Goal: Navigation & Orientation: Find specific page/section

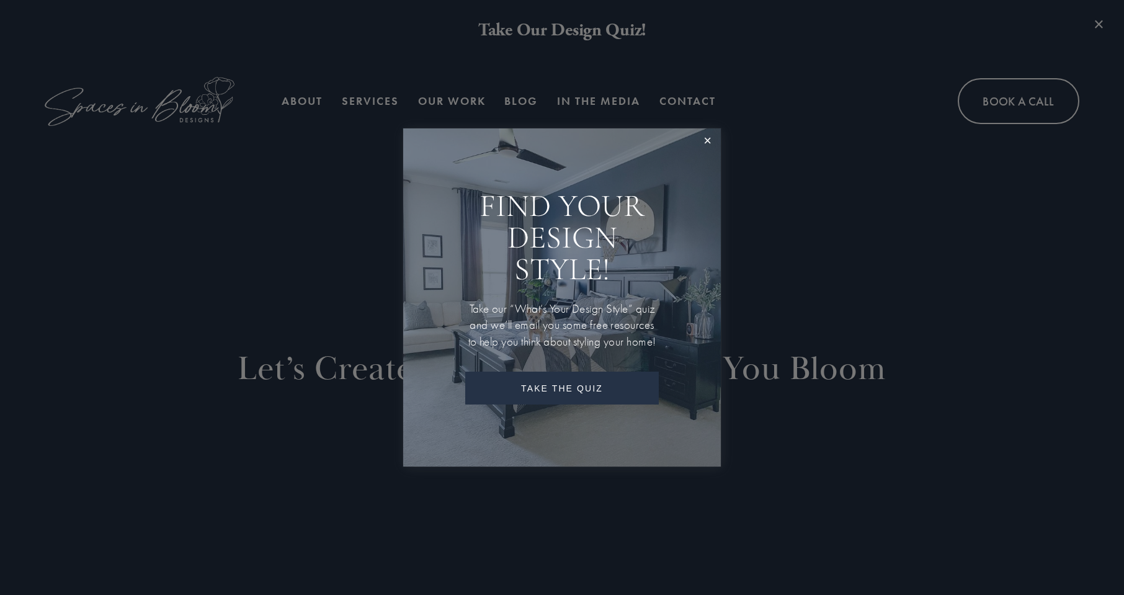
click at [688, 97] on div at bounding box center [562, 297] width 1124 height 595
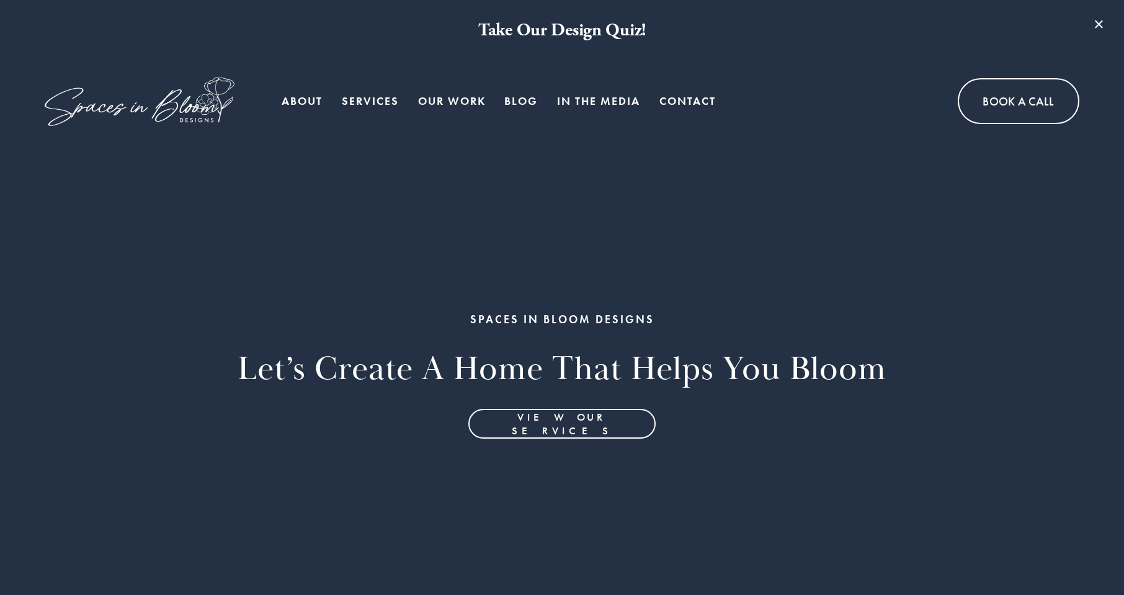
click at [698, 96] on link "Contact" at bounding box center [687, 101] width 56 height 25
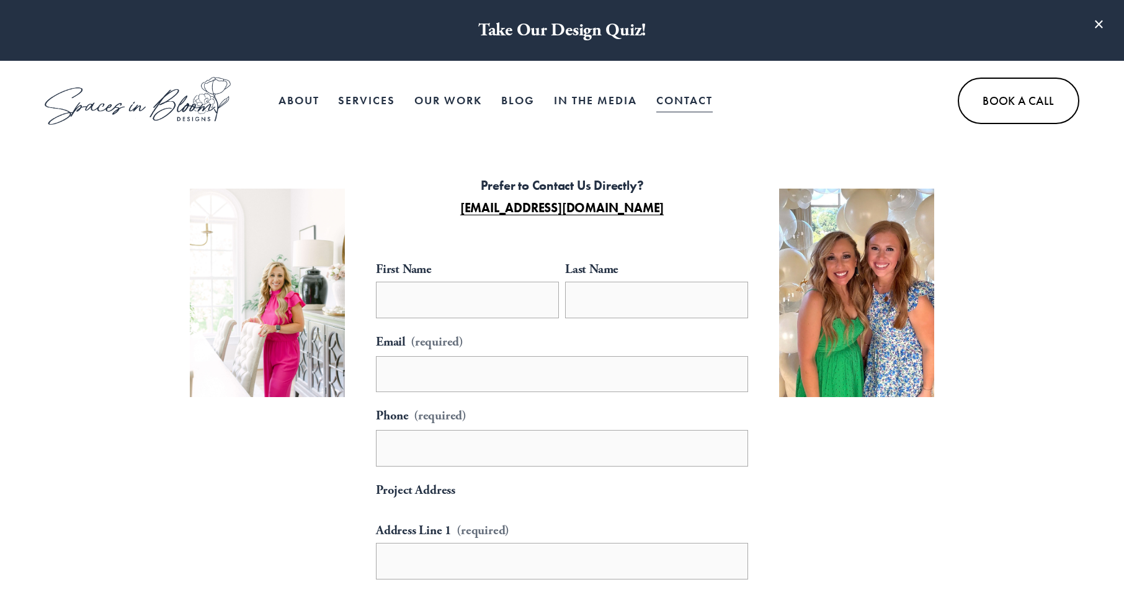
click at [377, 97] on link "Services" at bounding box center [366, 100] width 57 height 25
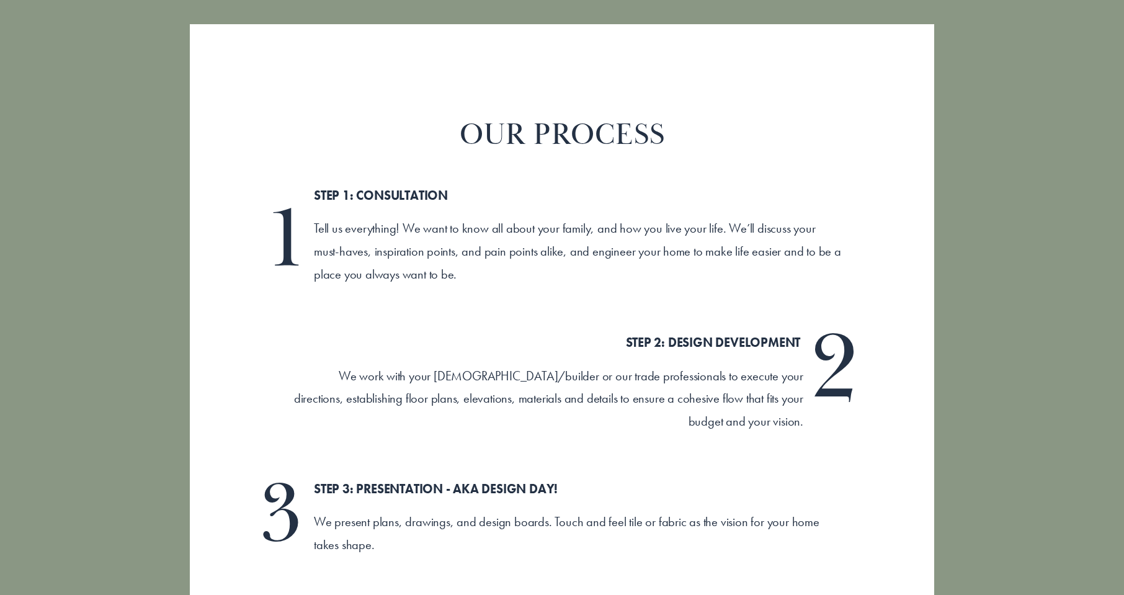
scroll to position [2540, 0]
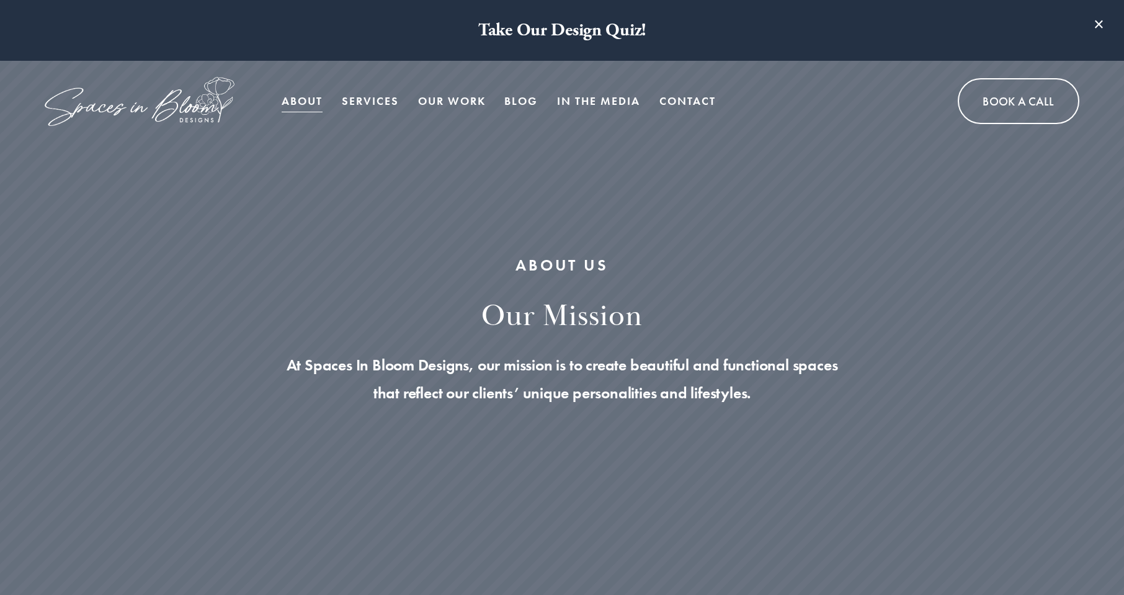
click at [380, 99] on link "Services" at bounding box center [370, 101] width 57 height 25
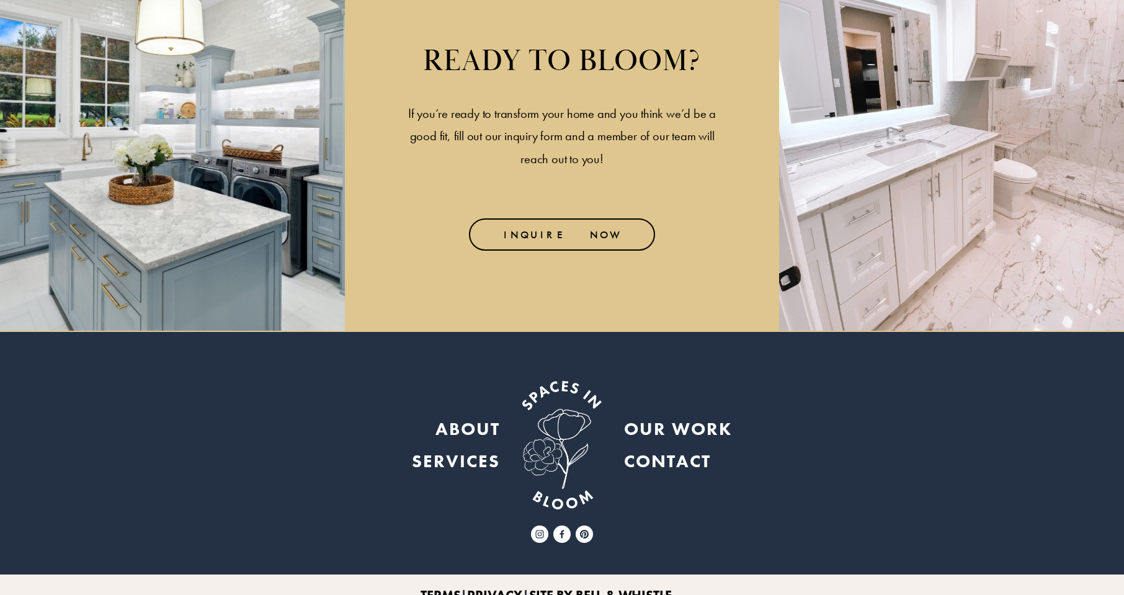
scroll to position [4029, 0]
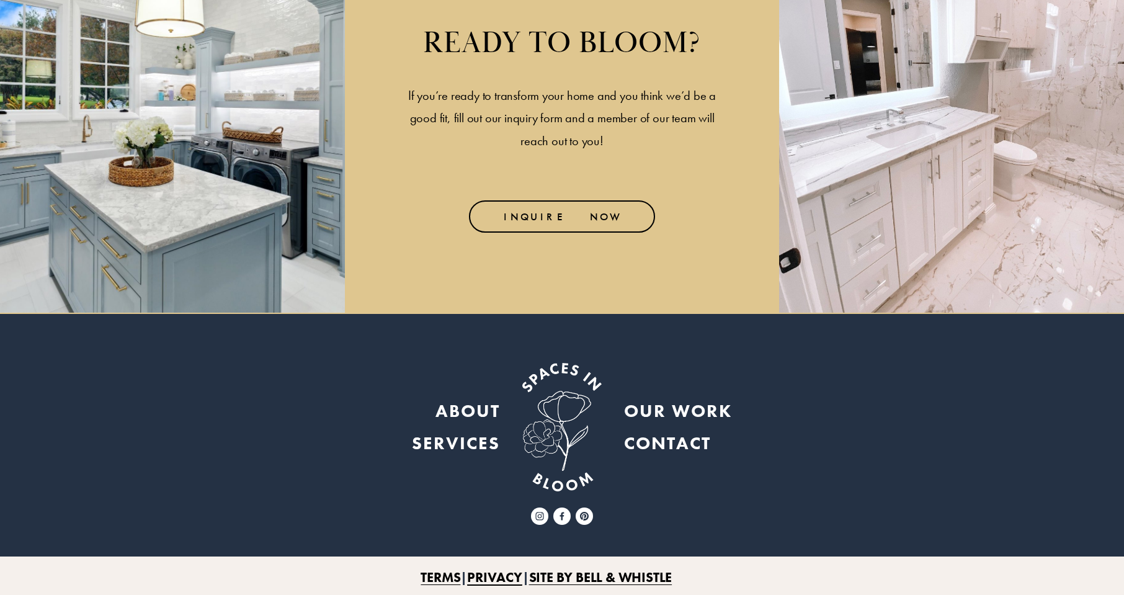
click at [666, 403] on strong "OUR WORK" at bounding box center [678, 410] width 108 height 23
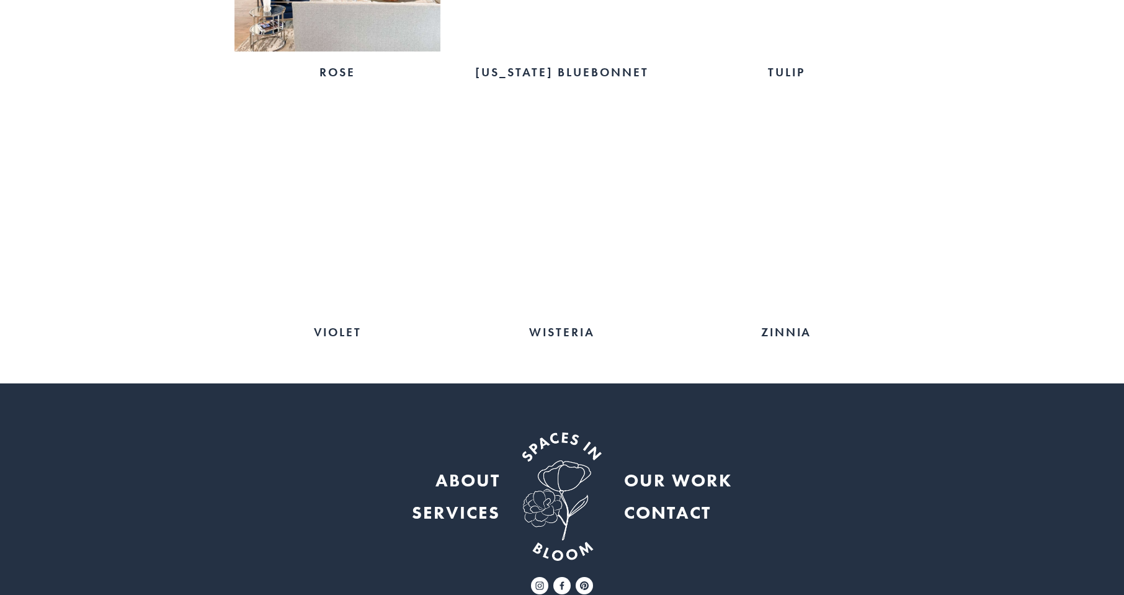
scroll to position [2435, 0]
